Goal: Information Seeking & Learning: Compare options

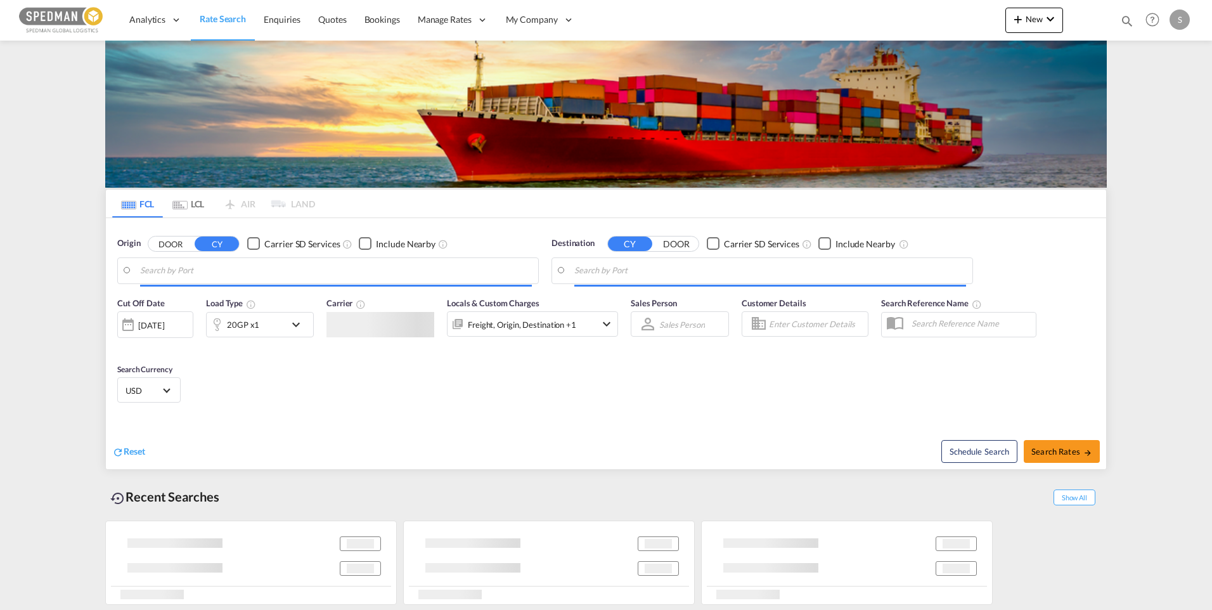
click at [207, 273] on body "Analytics Dashboard Rate Search Enquiries Quotes Bookings" at bounding box center [606, 305] width 1212 height 610
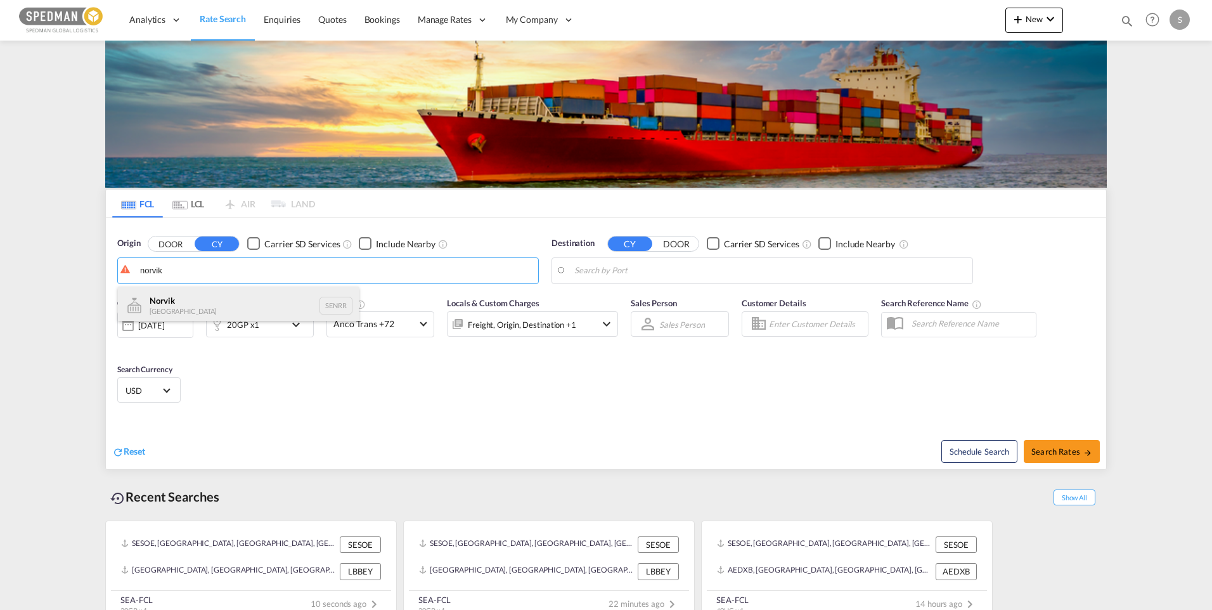
click at [191, 300] on div "Norvik Sweden SENRR" at bounding box center [238, 306] width 241 height 38
type input "[PERSON_NAME], SENRR"
click at [667, 274] on body "Analytics Dashboard Rate Search Enquiries Quotes Bookings" at bounding box center [606, 305] width 1212 height 610
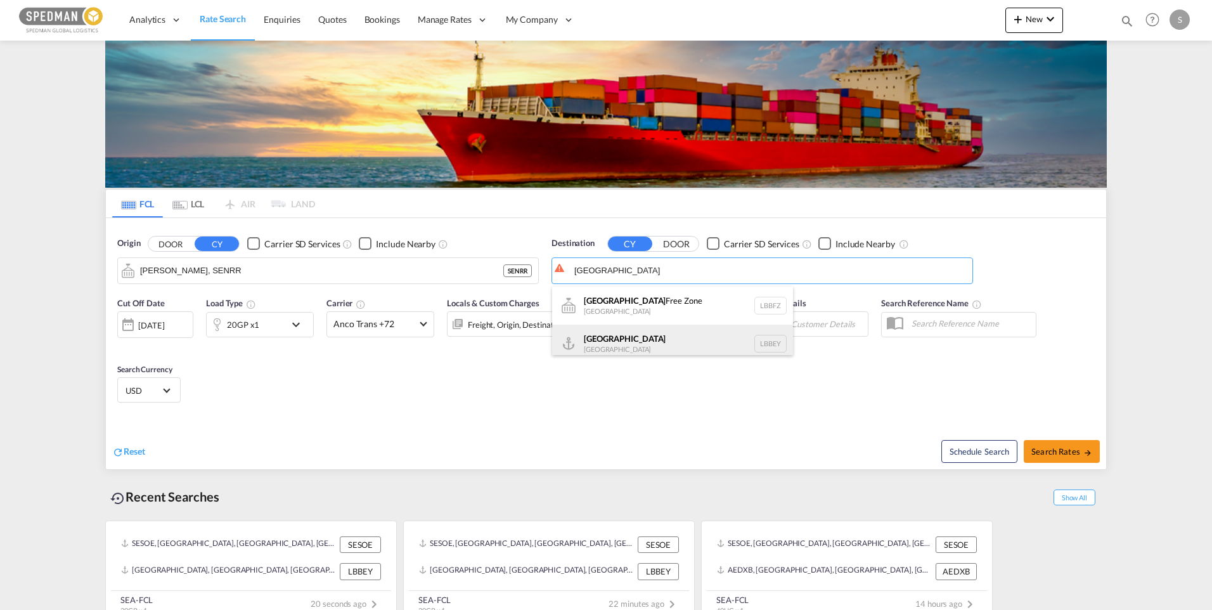
click at [608, 344] on div "Beirut [GEOGRAPHIC_DATA] LBBEY" at bounding box center [672, 344] width 241 height 38
type input "[GEOGRAPHIC_DATA], LBBEY"
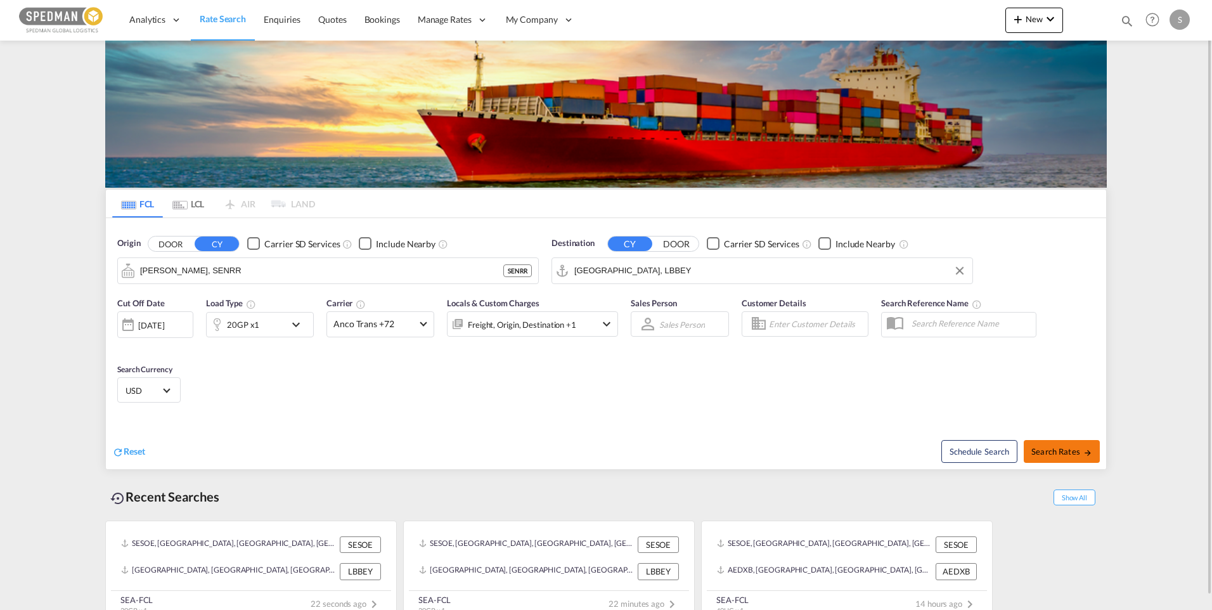
click at [1055, 450] on span "Search Rates" at bounding box center [1061, 451] width 61 height 10
type input "SENRR to LBBEY / [DATE]"
